Goal: Task Accomplishment & Management: Use online tool/utility

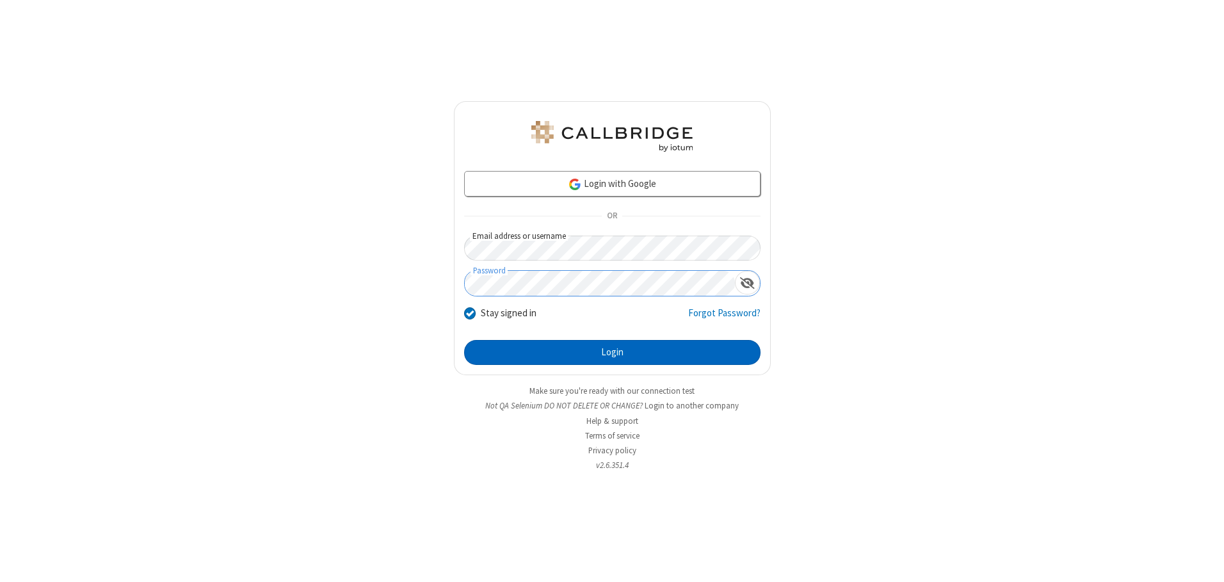
click at [612, 352] on button "Login" at bounding box center [612, 353] width 296 height 26
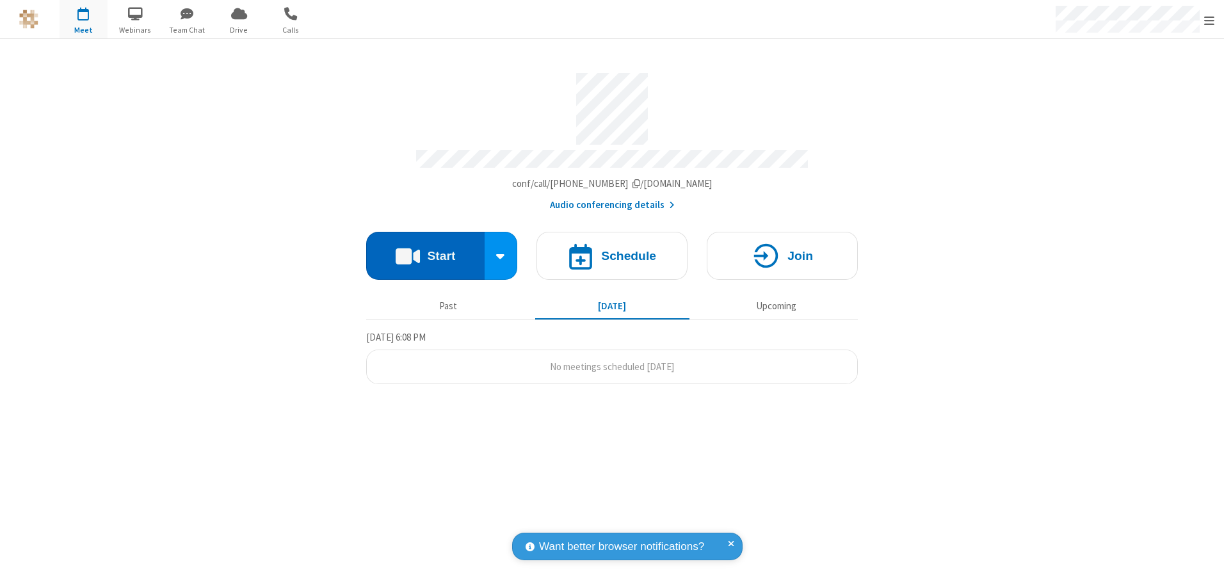
click at [425, 251] on button "Start" at bounding box center [425, 256] width 118 height 48
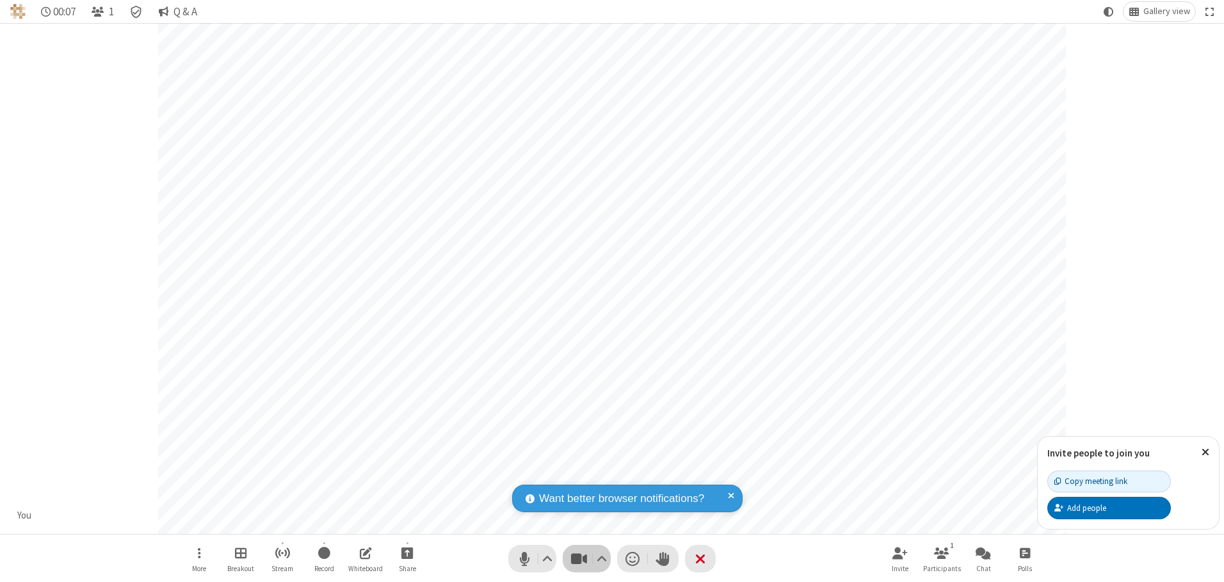
click at [579, 558] on span "Stop video (Alt+V)" at bounding box center [578, 558] width 19 height 19
click at [579, 558] on span "Start video (Alt+V)" at bounding box center [578, 558] width 19 height 19
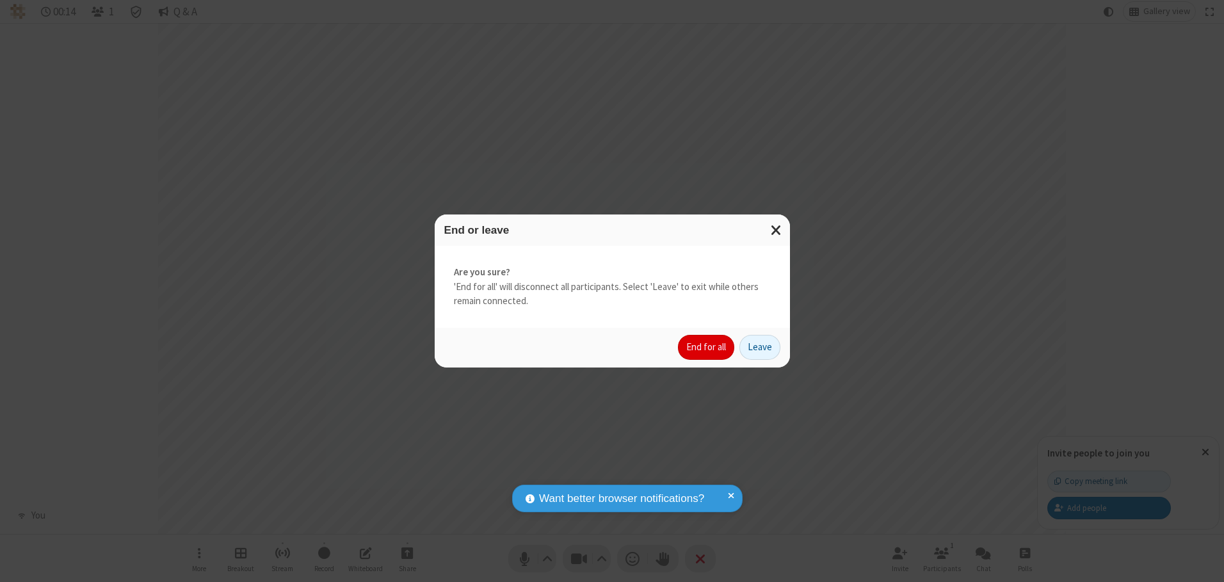
click at [707, 347] on button "End for all" at bounding box center [706, 348] width 56 height 26
